Goal: Navigation & Orientation: Understand site structure

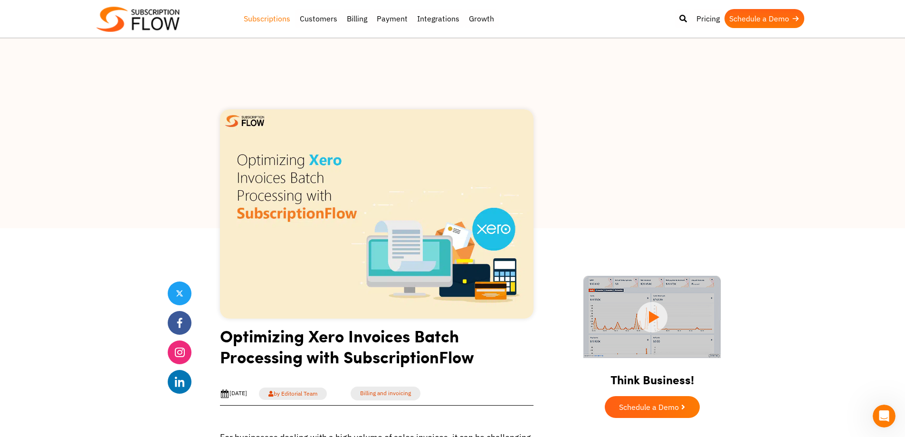
click at [269, 20] on link "Subscriptions" at bounding box center [267, 18] width 56 height 19
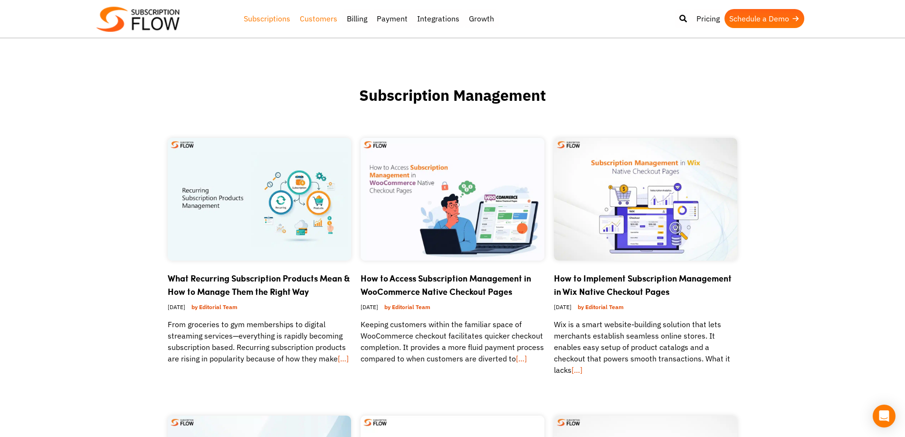
click at [323, 20] on link "Customers" at bounding box center [318, 18] width 47 height 19
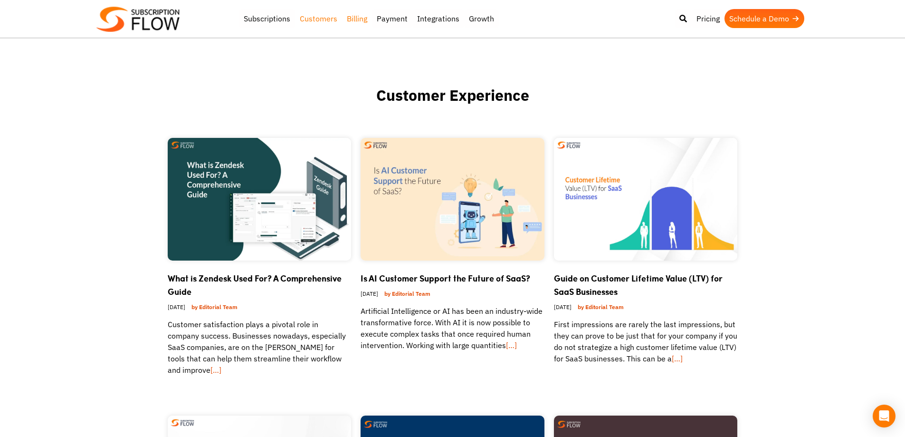
click at [357, 19] on link "Billing" at bounding box center [357, 18] width 30 height 19
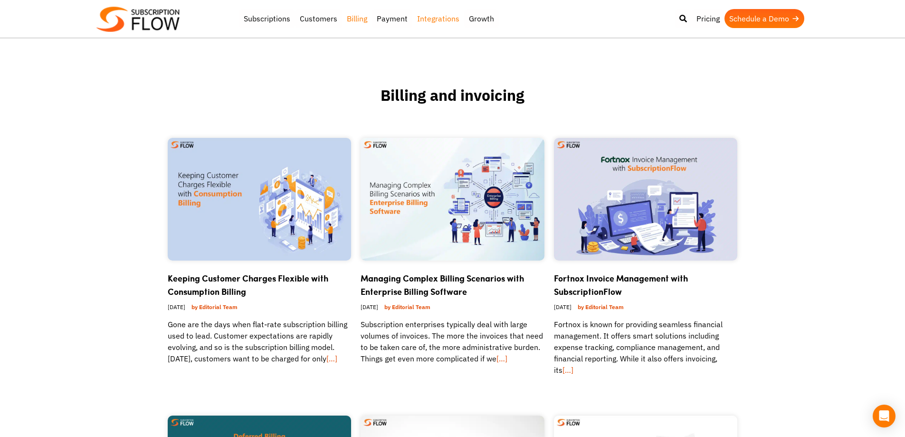
click at [434, 20] on link "Integrations" at bounding box center [438, 18] width 52 height 19
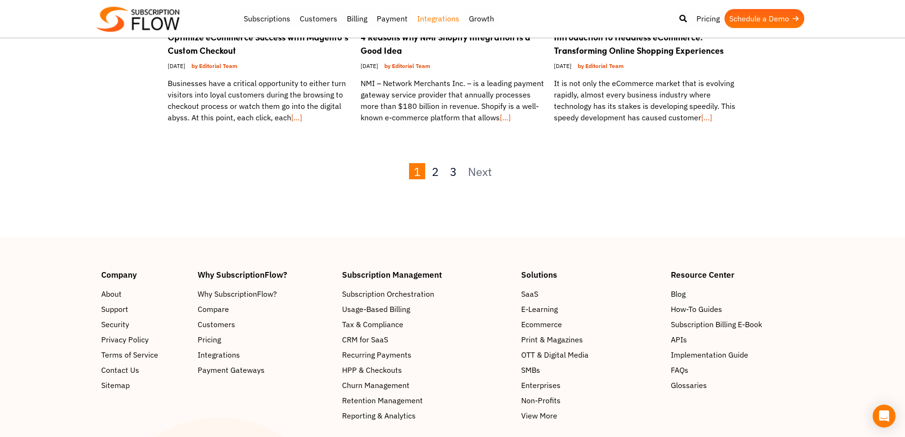
scroll to position [1092, 0]
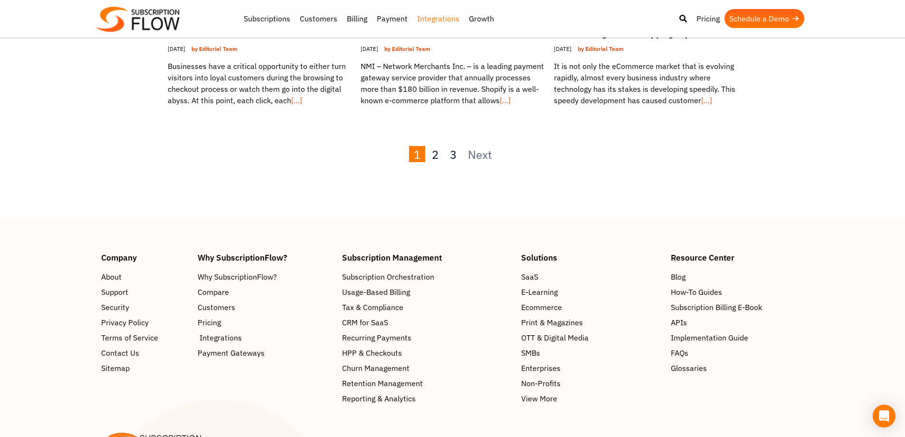
click at [212, 332] on span "Integrations" at bounding box center [220, 337] width 42 height 11
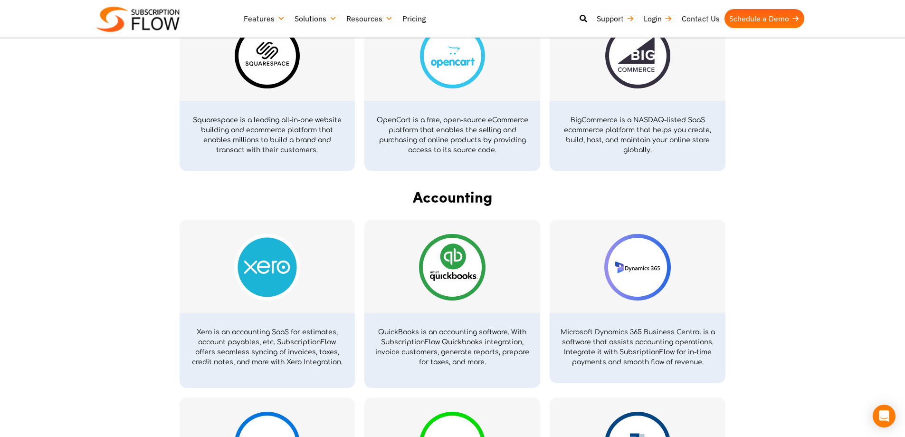
scroll to position [902, 0]
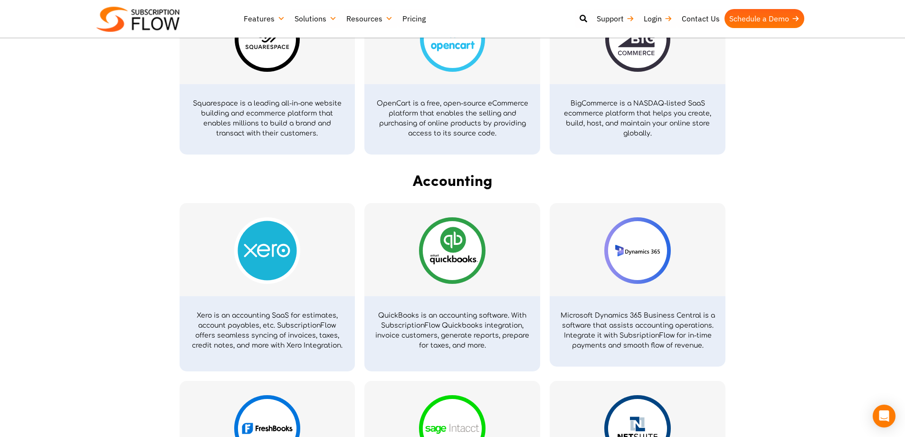
click at [287, 263] on img at bounding box center [267, 250] width 66 height 66
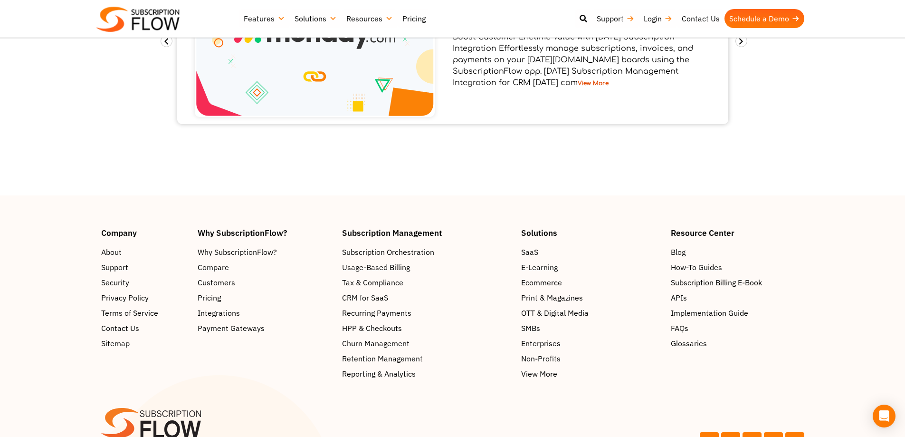
scroll to position [1869, 0]
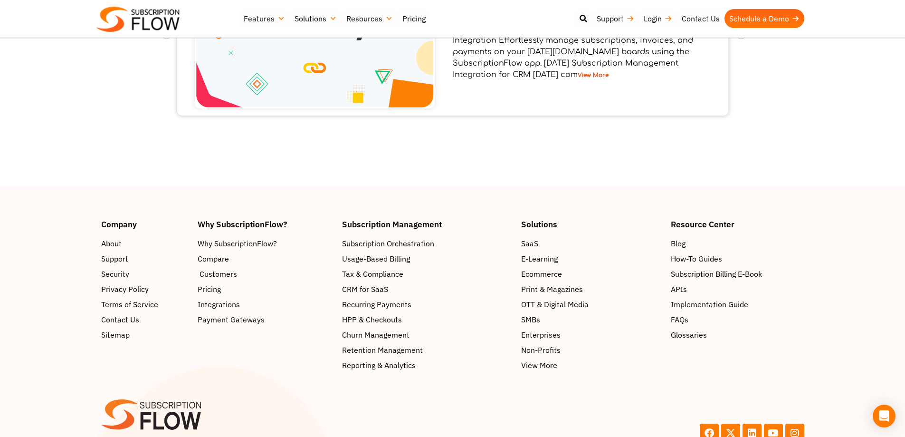
click at [218, 275] on span "Customers" at bounding box center [218, 273] width 38 height 11
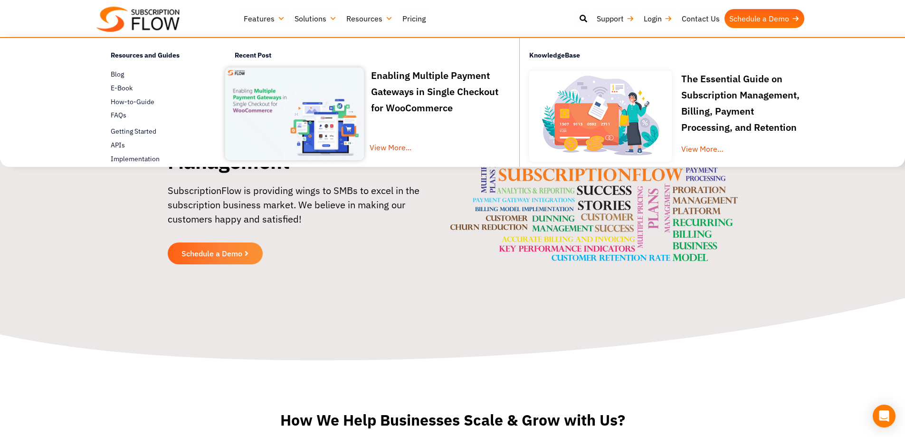
click at [354, 21] on link "Resources" at bounding box center [370, 18] width 56 height 19
